Goal: Information Seeking & Learning: Check status

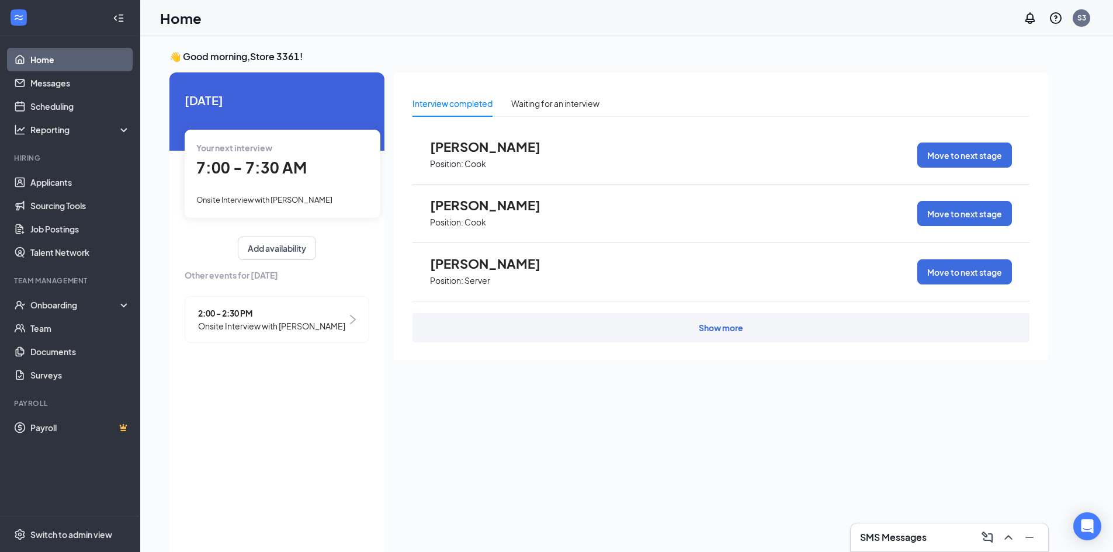
click at [72, 293] on li "Team Management Onboarding Team Documents Surveys" at bounding box center [70, 331] width 140 height 111
click at [72, 300] on div "Onboarding" at bounding box center [75, 305] width 90 height 12
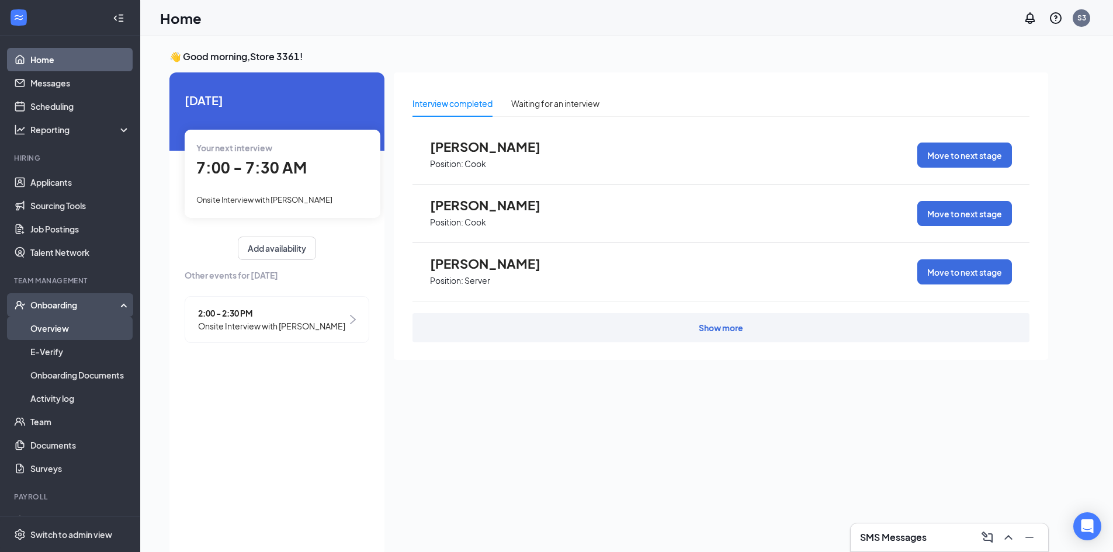
click at [49, 321] on link "Overview" at bounding box center [80, 328] width 100 height 23
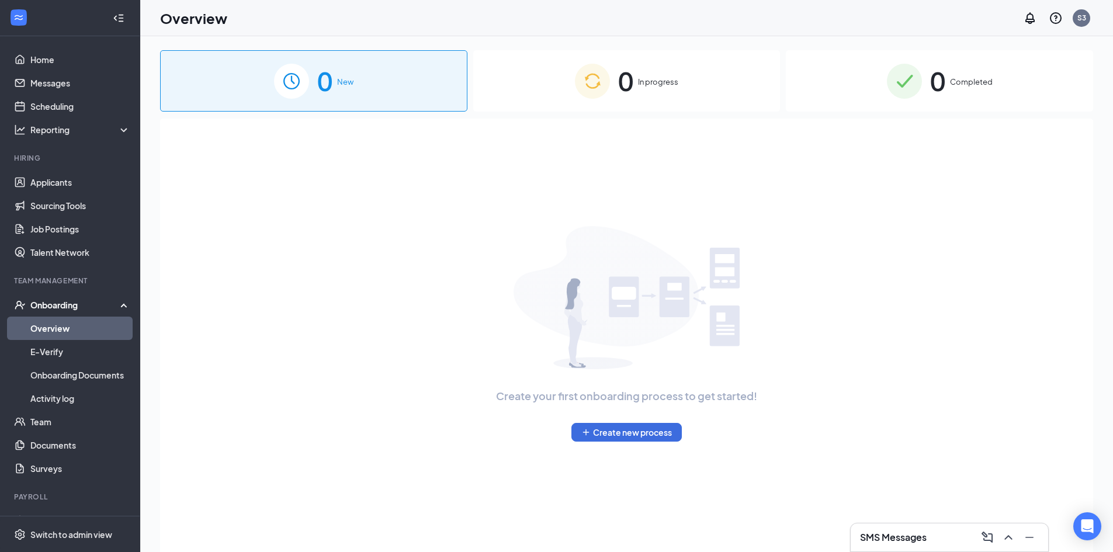
click at [931, 89] on span "0" at bounding box center [937, 81] width 15 height 40
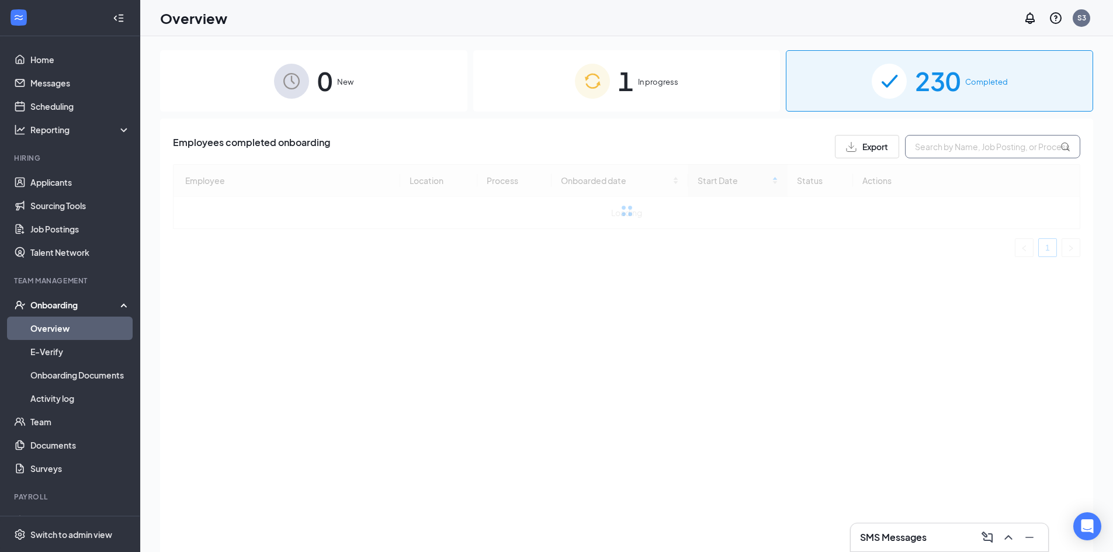
click at [944, 144] on input "text" at bounding box center [992, 146] width 175 height 23
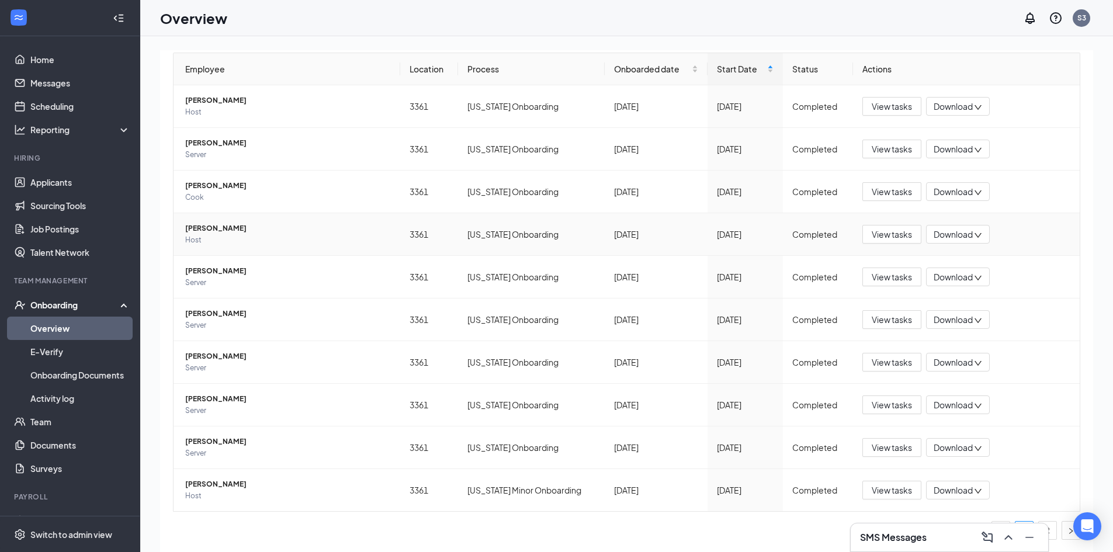
scroll to position [91, 0]
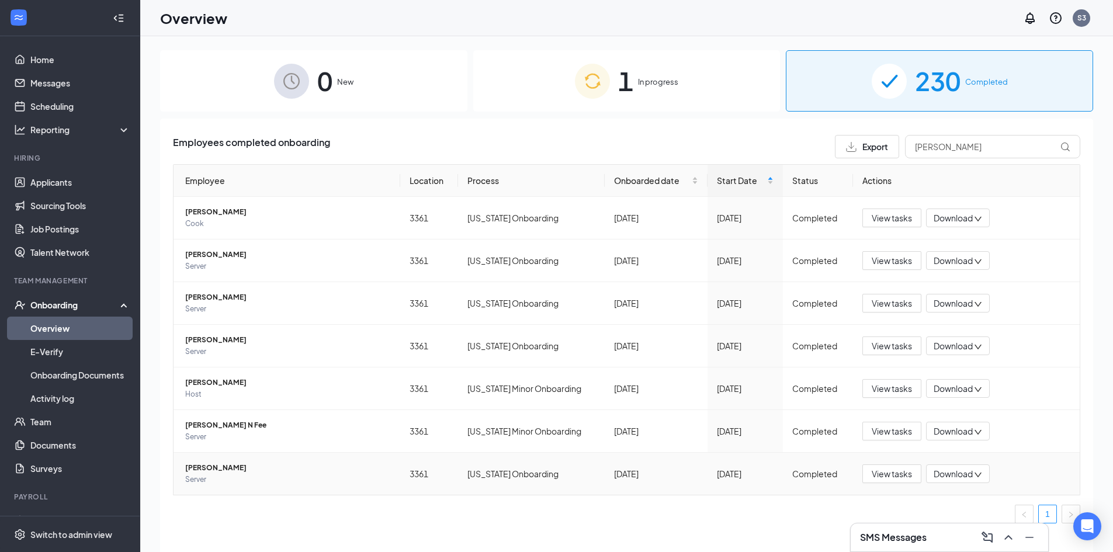
click at [190, 489] on td "[PERSON_NAME] Server" at bounding box center [287, 474] width 227 height 42
click at [205, 479] on span "Server" at bounding box center [288, 480] width 206 height 12
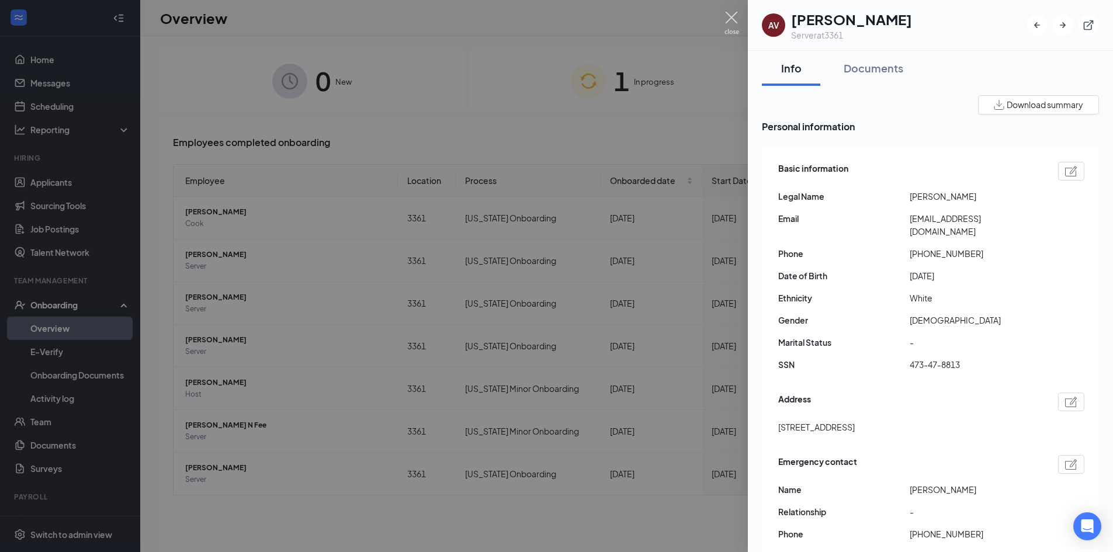
click at [734, 12] on img at bounding box center [732, 23] width 15 height 23
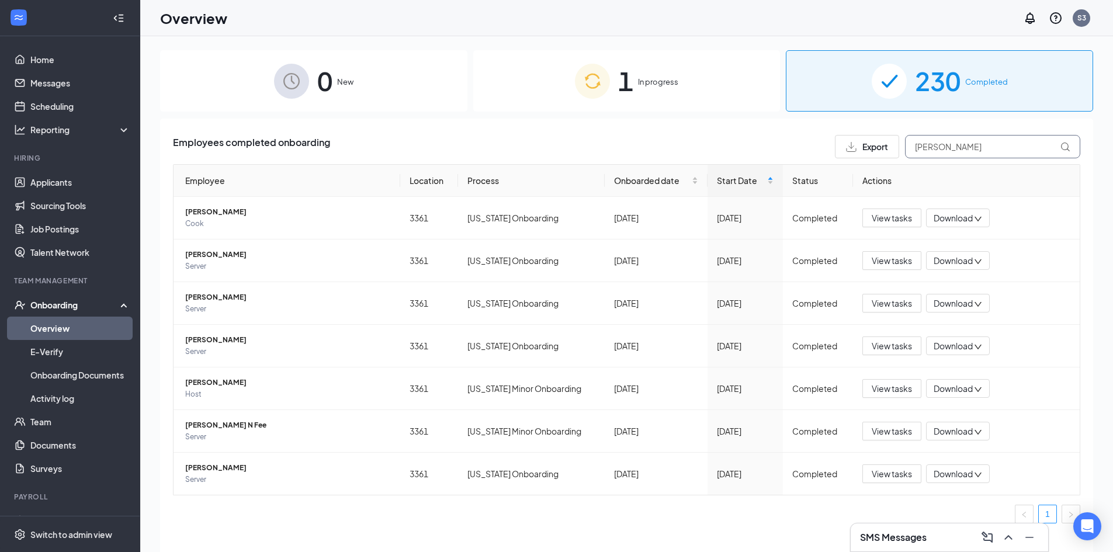
click at [950, 146] on input "[PERSON_NAME]" at bounding box center [992, 146] width 175 height 23
type input "a"
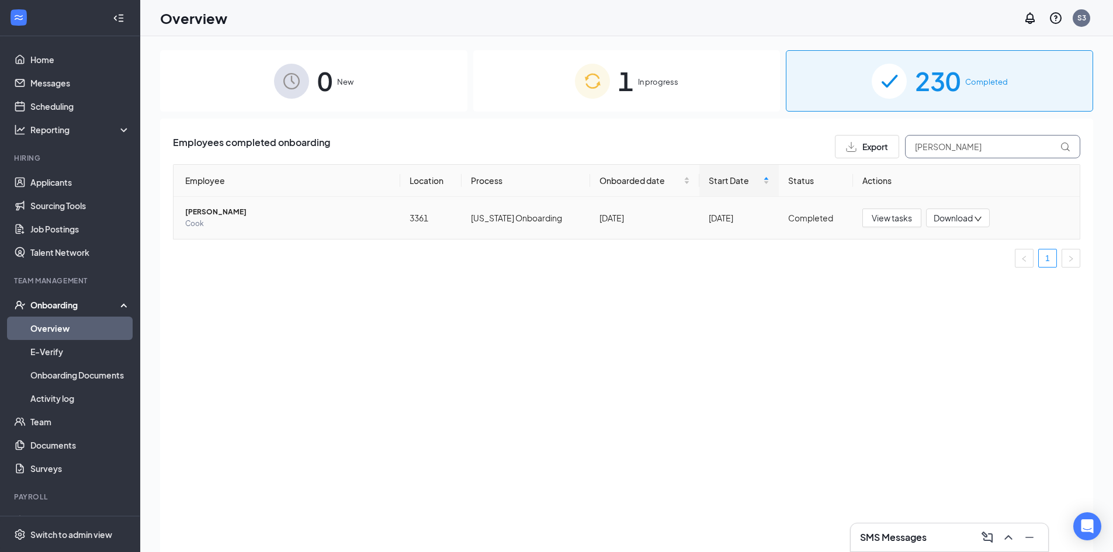
type input "[PERSON_NAME]"
click at [244, 207] on span "[PERSON_NAME]" at bounding box center [288, 212] width 206 height 12
